Goal: Information Seeking & Learning: Learn about a topic

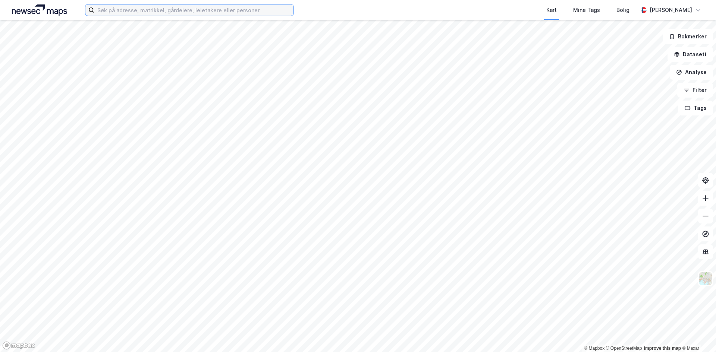
click at [160, 12] on input at bounding box center [193, 9] width 199 height 11
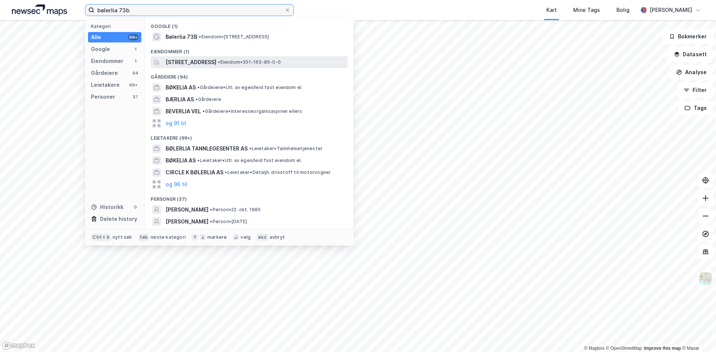
type input "bølerlia 73b"
click at [201, 61] on span "[STREET_ADDRESS]" at bounding box center [191, 62] width 51 height 9
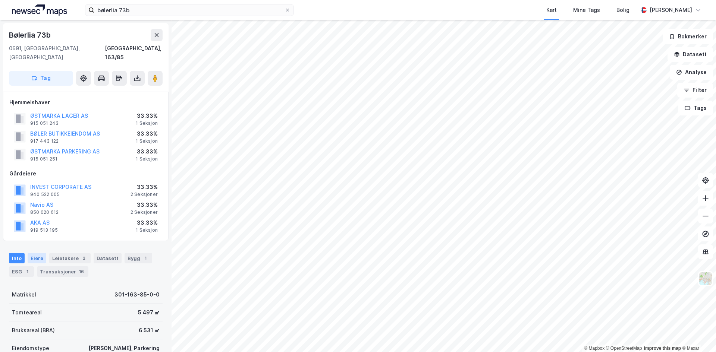
click at [34, 253] on div "Eiere" at bounding box center [37, 258] width 19 height 10
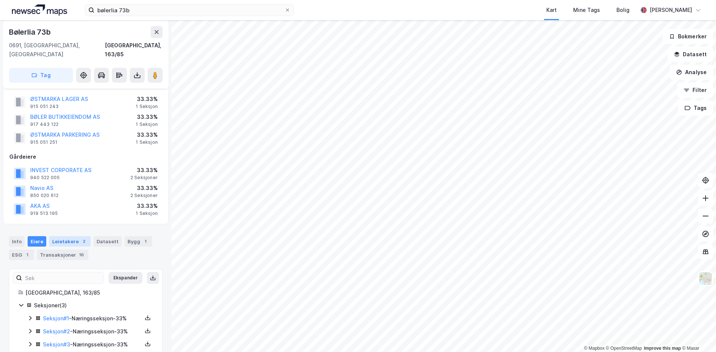
scroll to position [23, 0]
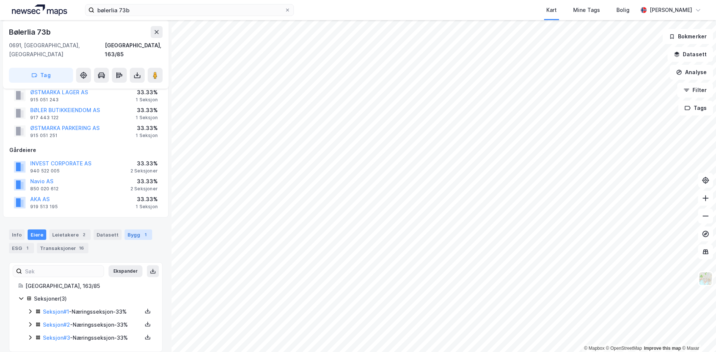
click at [130, 230] on div "Bygg 1" at bounding box center [139, 235] width 28 height 10
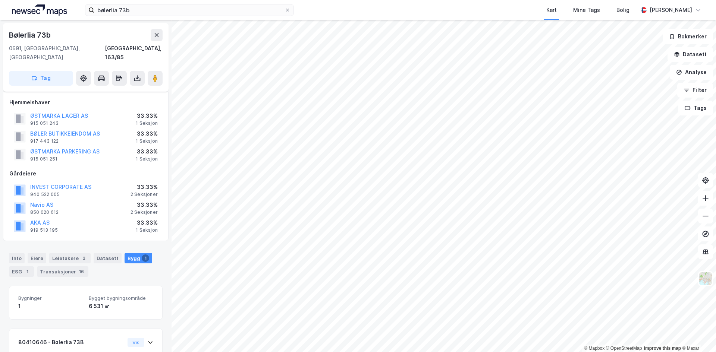
scroll to position [51, 0]
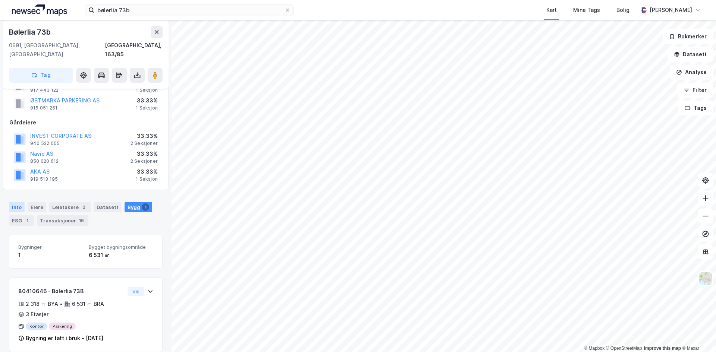
click at [16, 202] on div "Info" at bounding box center [17, 207] width 16 height 10
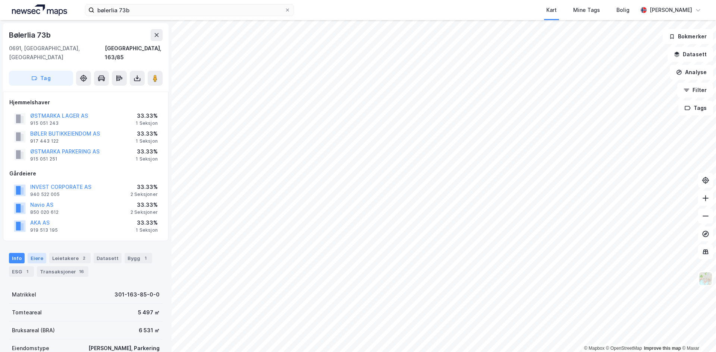
click at [41, 253] on div "Eiere" at bounding box center [37, 258] width 19 height 10
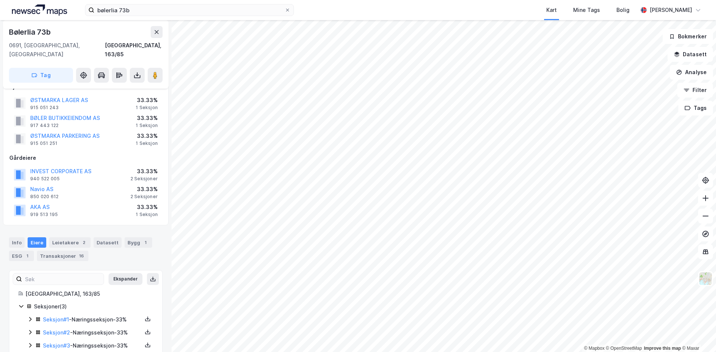
scroll to position [23, 0]
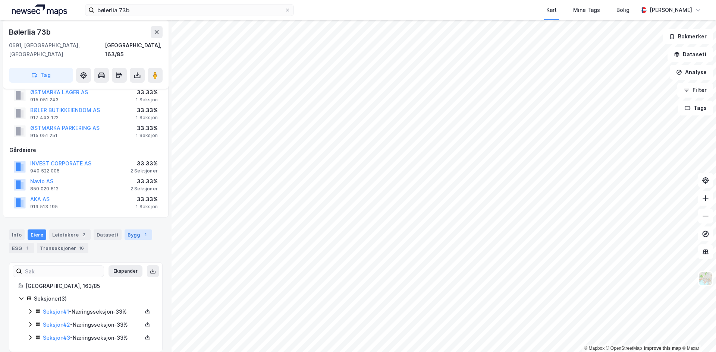
click at [128, 230] on div "Bygg 1" at bounding box center [139, 235] width 28 height 10
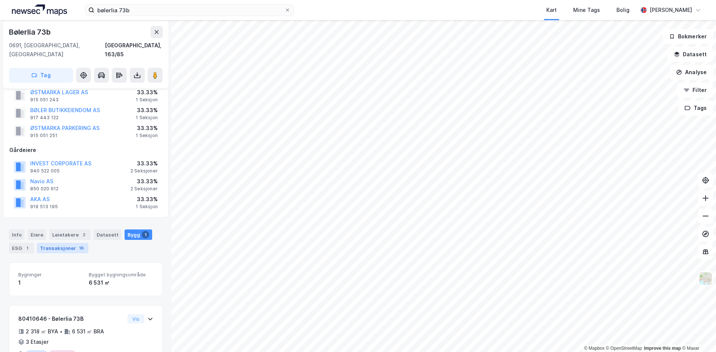
click at [51, 244] on div "Transaksjoner 16" at bounding box center [62, 248] width 51 height 10
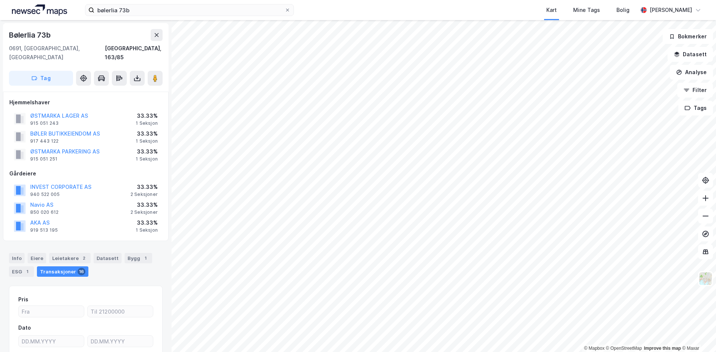
click at [40, 37] on div "Bølerlia 73b" at bounding box center [30, 35] width 43 height 12
click at [0, 0] on button "INVEST CORPORATE AS" at bounding box center [0, 0] width 0 height 0
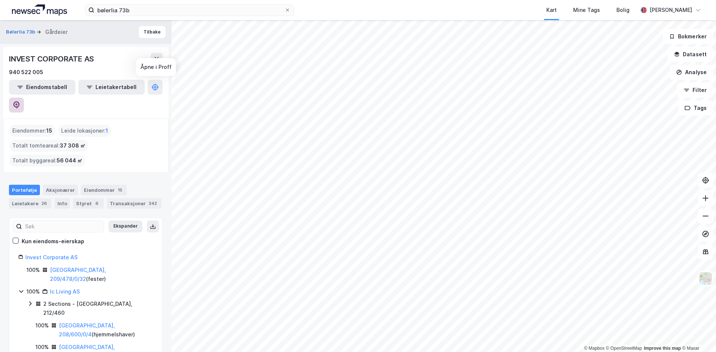
click at [18, 103] on icon at bounding box center [16, 104] width 2 height 2
click at [22, 31] on button "Bølerlia 73b" at bounding box center [21, 31] width 31 height 7
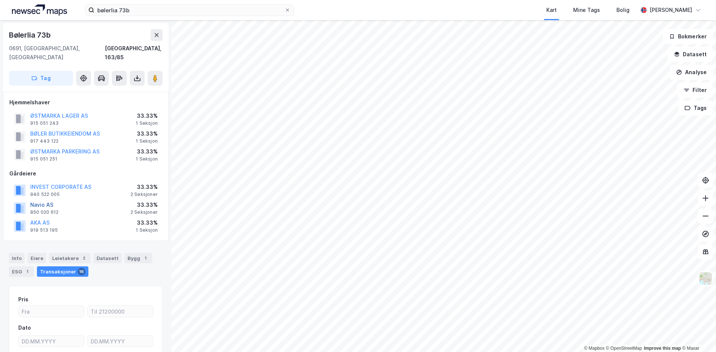
click at [0, 0] on button "Navio AS" at bounding box center [0, 0] width 0 height 0
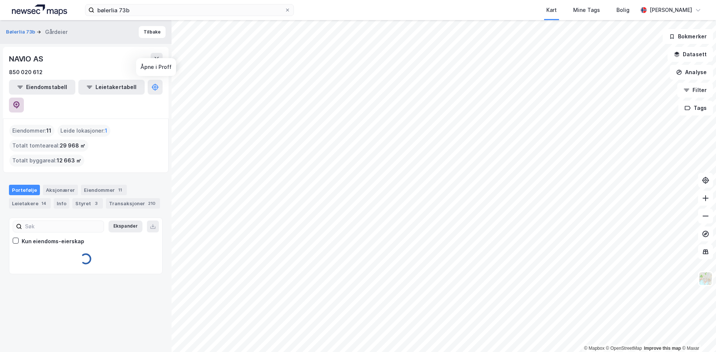
click at [20, 101] on icon at bounding box center [16, 104] width 6 height 7
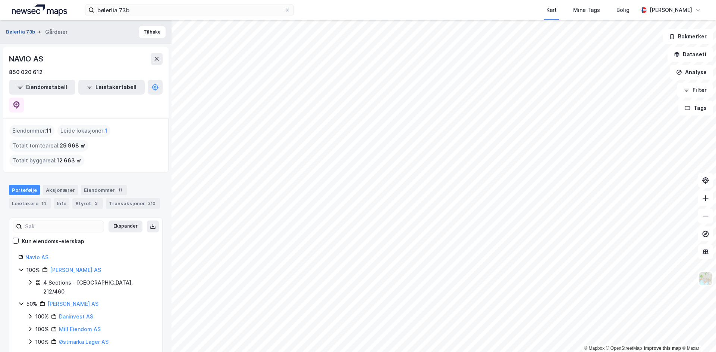
click at [14, 29] on button "Bølerlia 73b" at bounding box center [21, 31] width 31 height 7
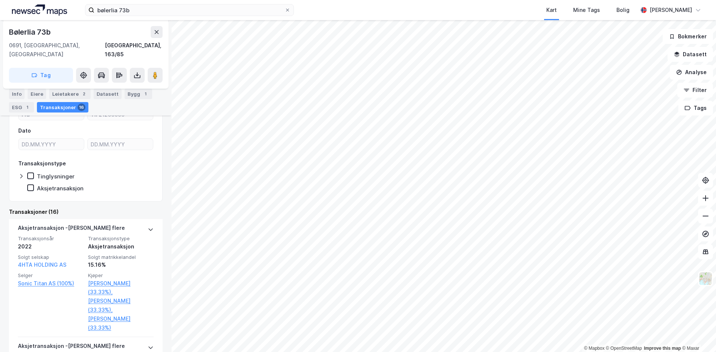
scroll to position [63, 0]
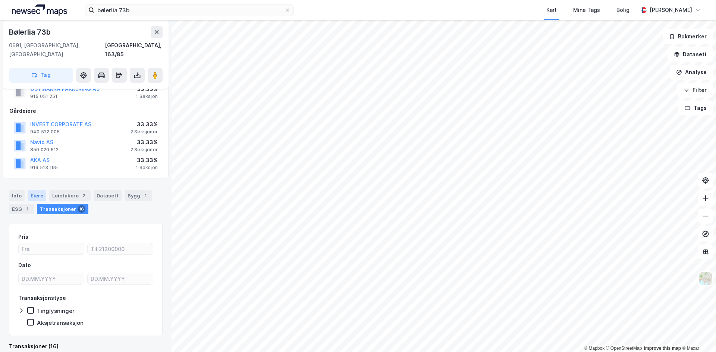
click at [35, 191] on div "Eiere" at bounding box center [37, 196] width 19 height 10
